Goal: Transaction & Acquisition: Purchase product/service

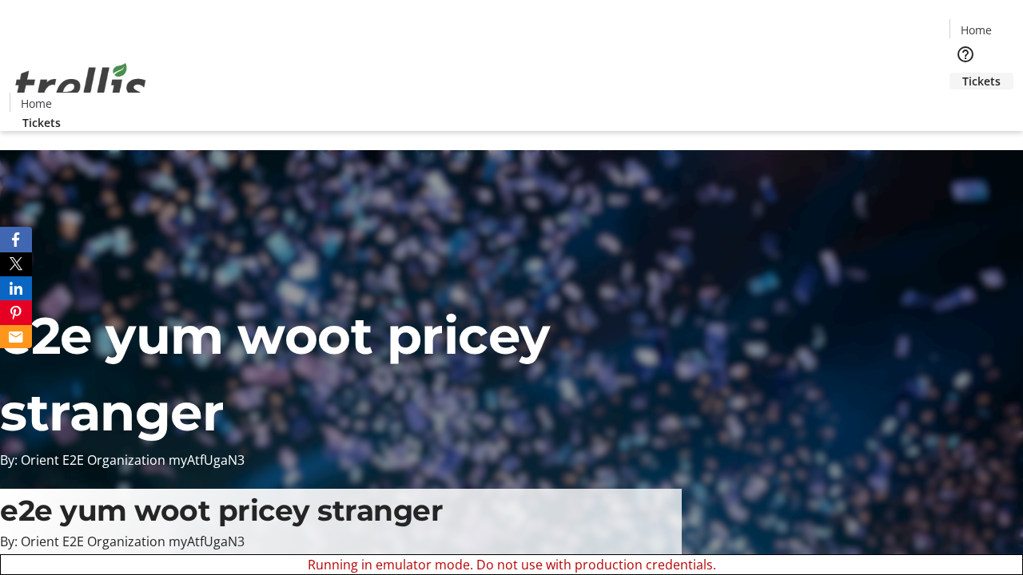
click at [962, 73] on span "Tickets" at bounding box center [981, 81] width 38 height 17
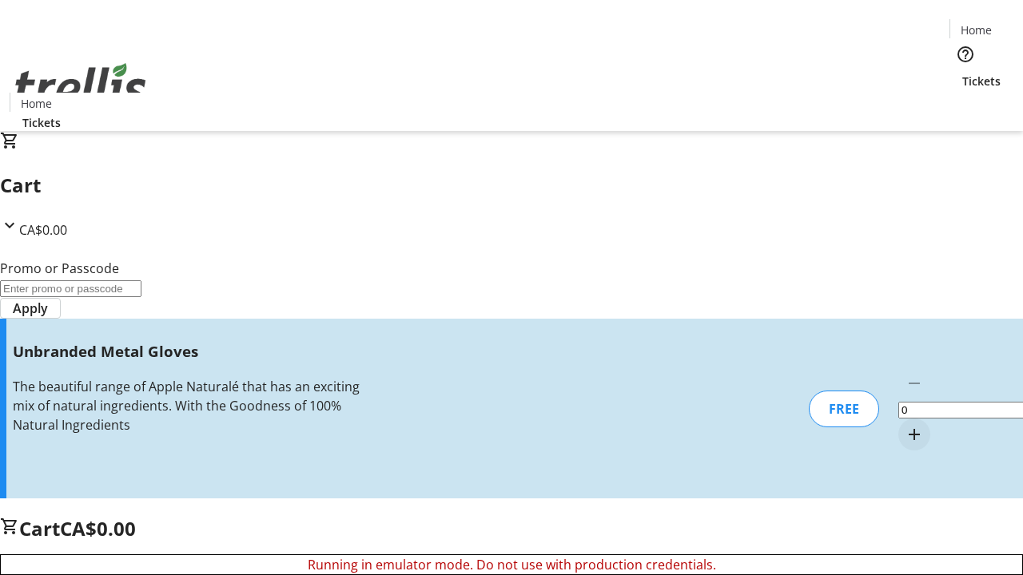
click at [905, 425] on mat-icon "Increment by one" at bounding box center [914, 434] width 19 height 19
type input "1"
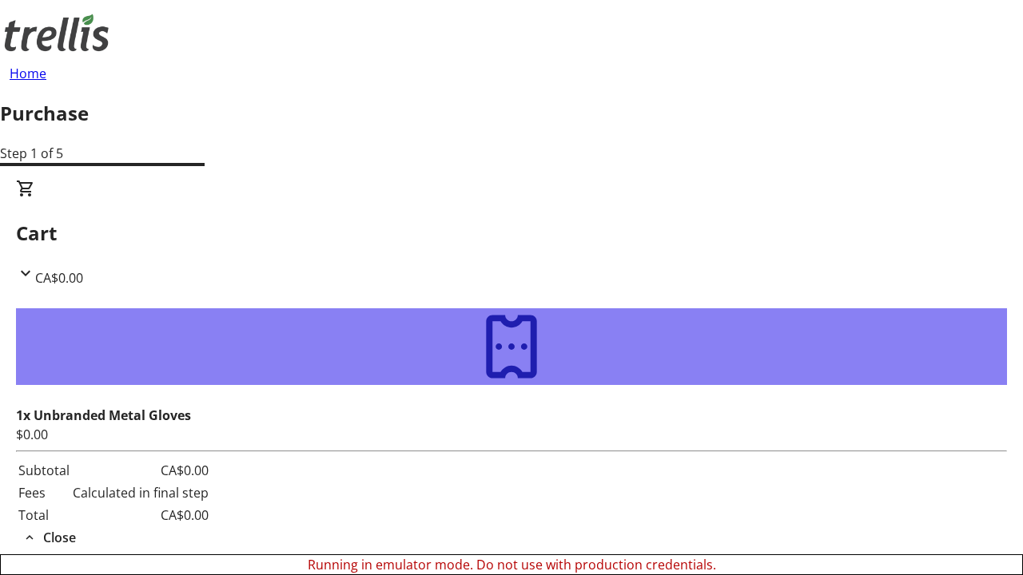
type input "[PERSON_NAME][EMAIL_ADDRESS][DOMAIN_NAME]"
type input "[PERSON_NAME]"
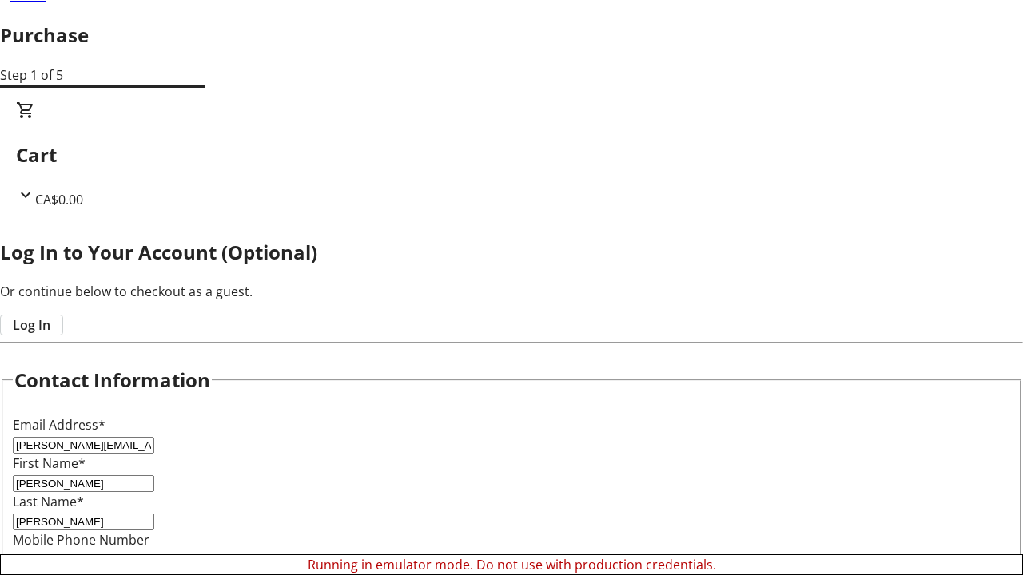
scroll to position [159, 0]
